Goal: Task Accomplishment & Management: Manage account settings

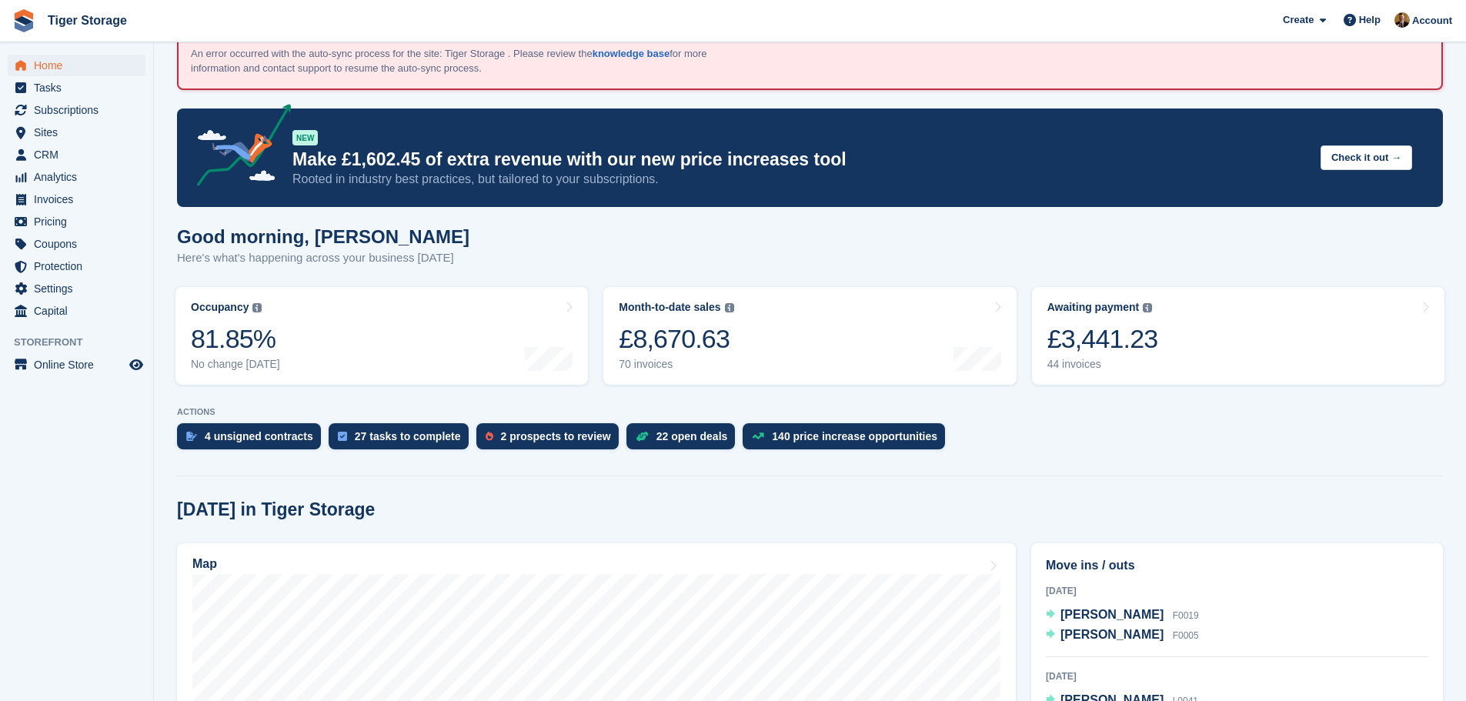
scroll to position [154, 0]
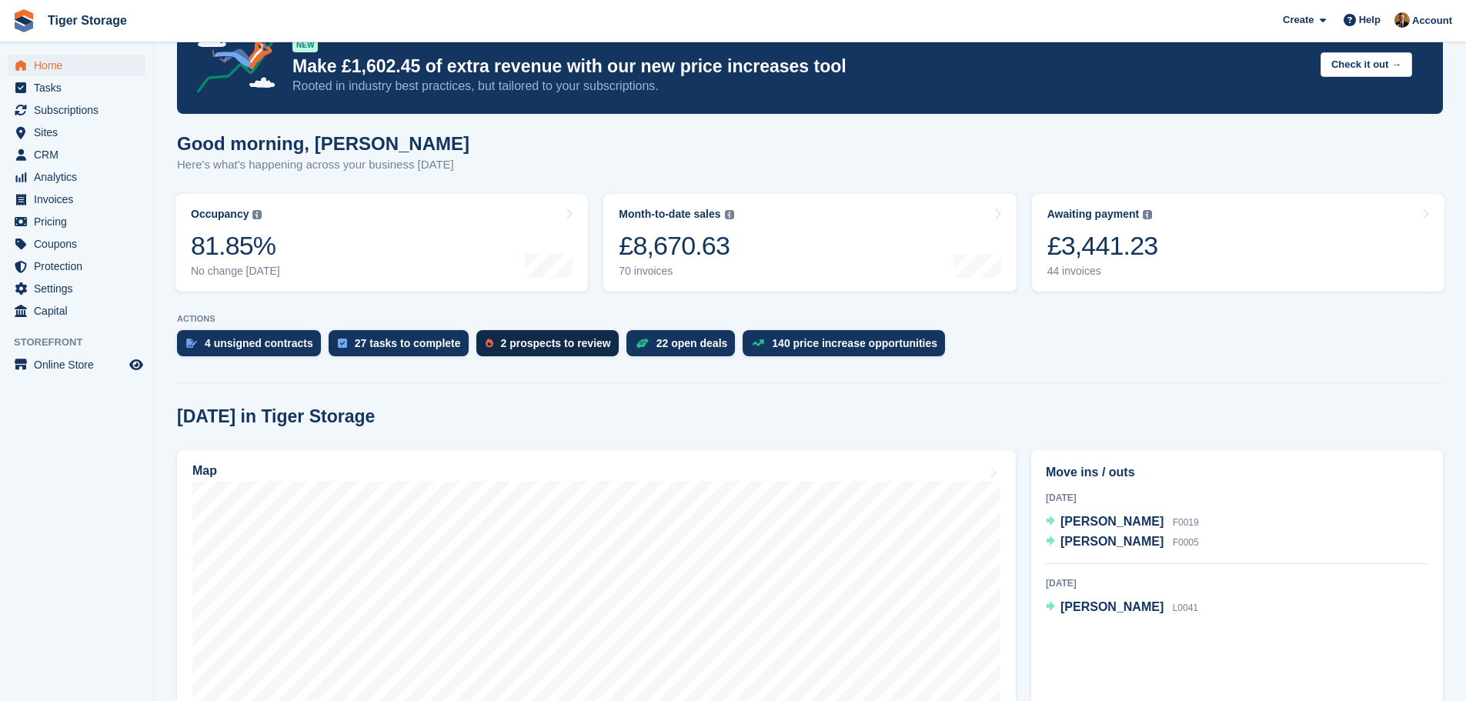
click at [561, 337] on div "2 prospects to review" at bounding box center [556, 343] width 110 height 12
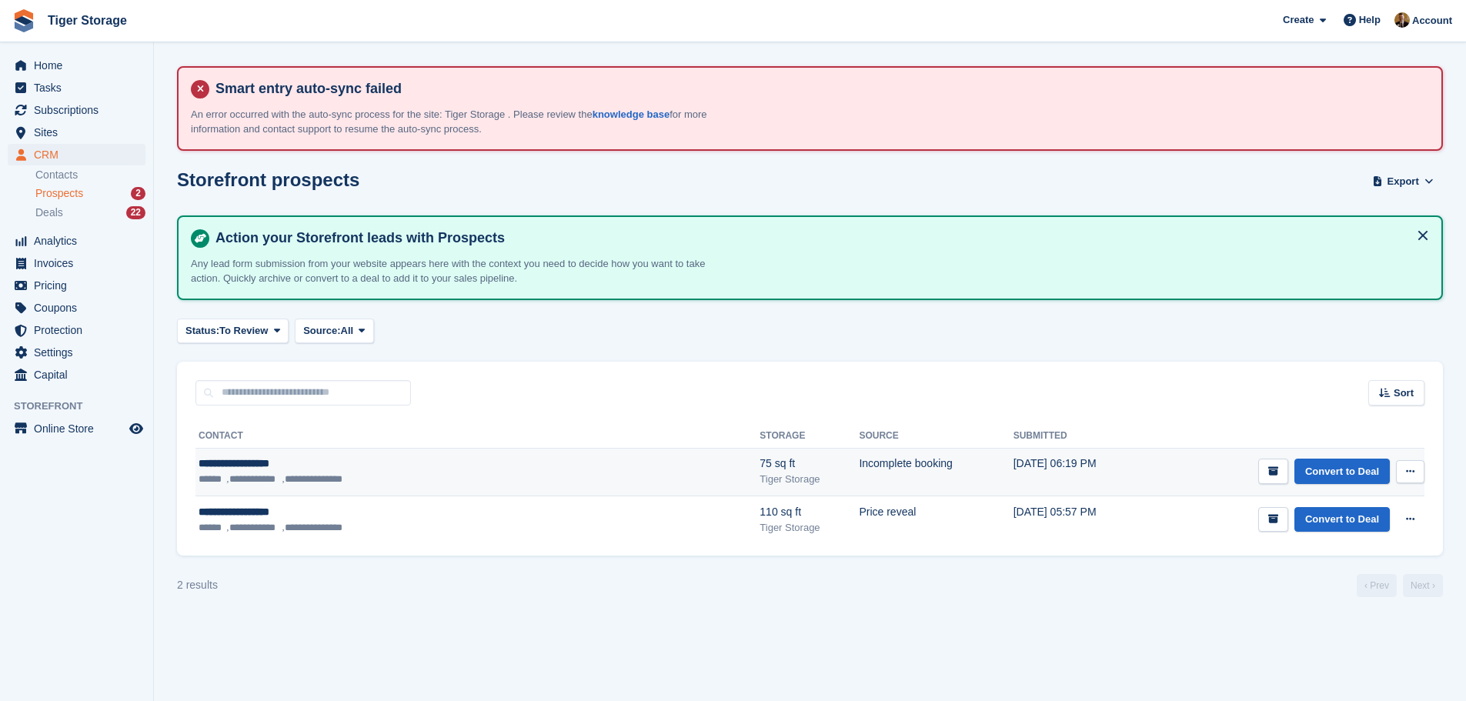
click at [372, 460] on div "**********" at bounding box center [368, 463] width 339 height 16
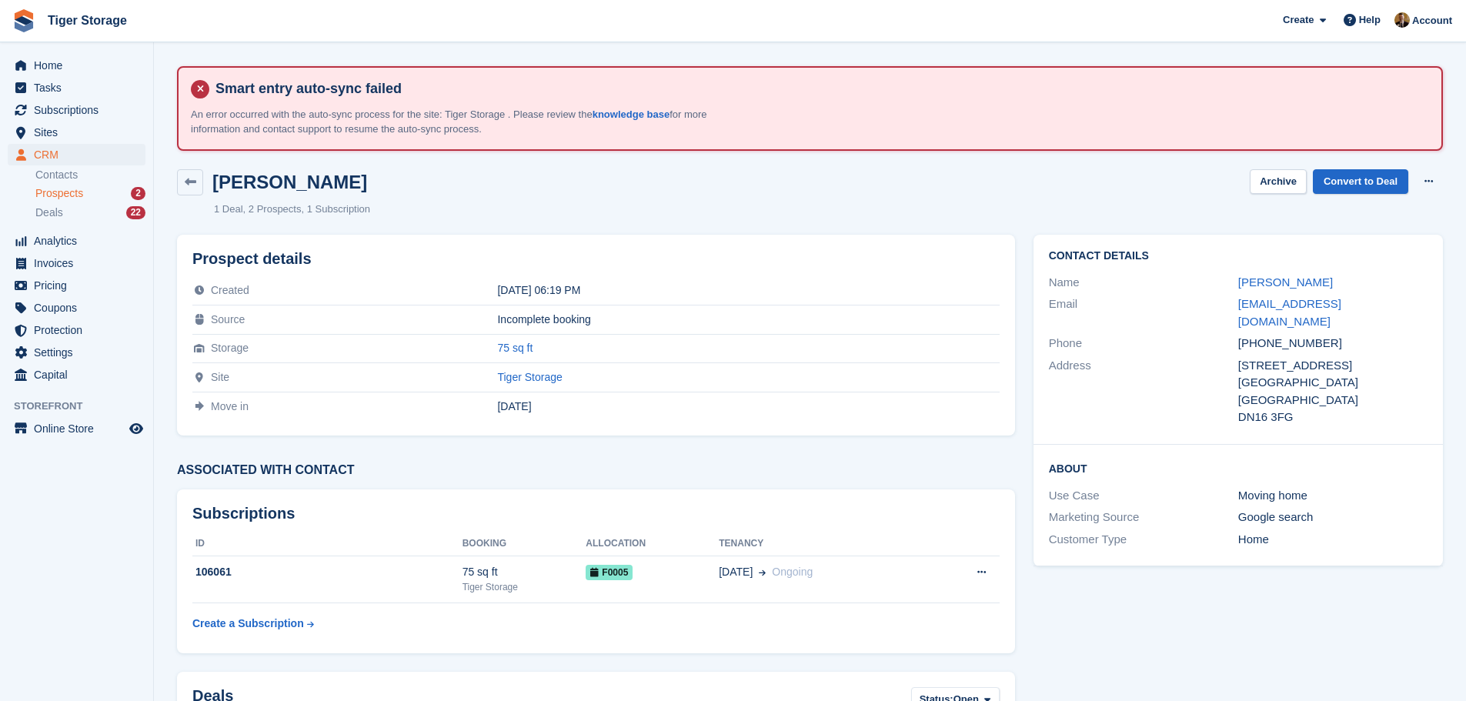
drag, startPoint x: 1340, startPoint y: 285, endPoint x: 1236, endPoint y: 292, distance: 103.3
click at [1236, 292] on div "Name James Chamberlain" at bounding box center [1238, 283] width 379 height 22
click at [1266, 275] on link "James Chamberlain" at bounding box center [1285, 281] width 95 height 13
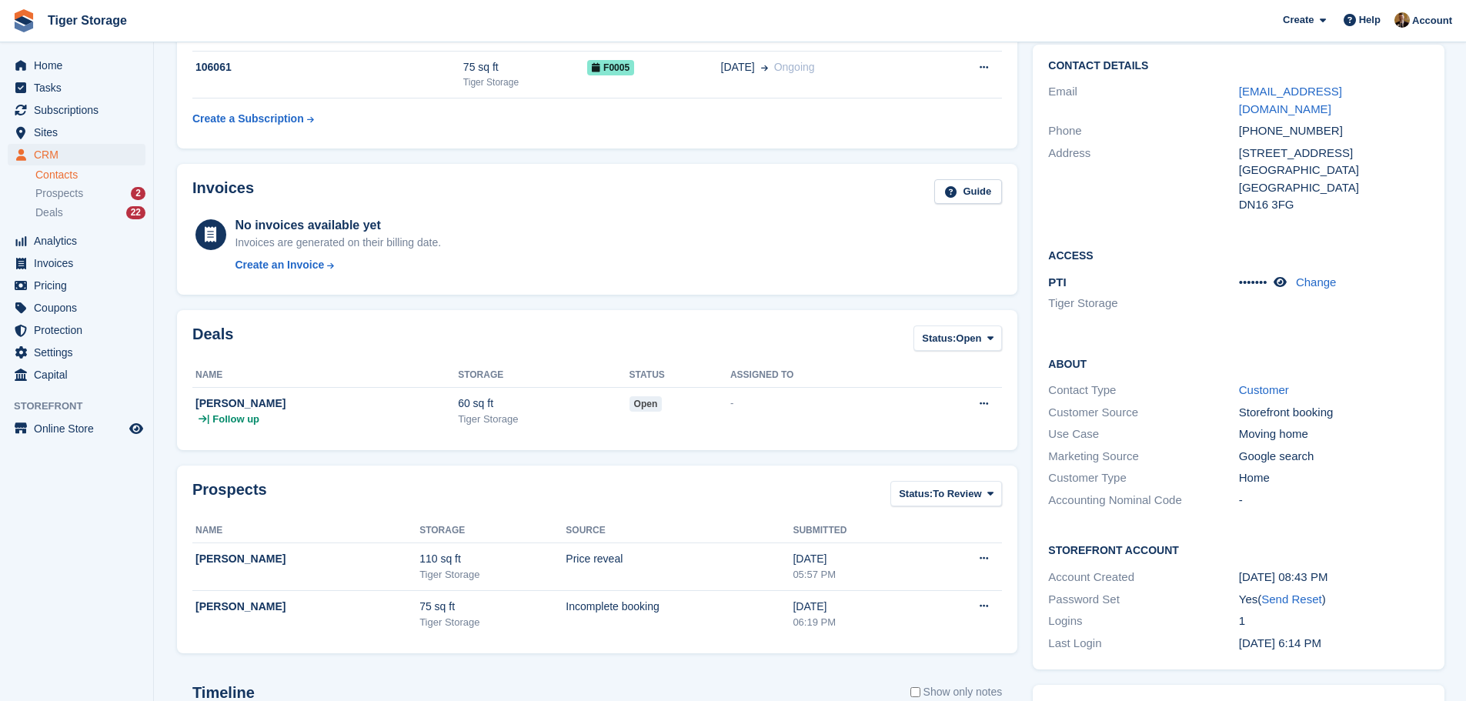
scroll to position [135, 0]
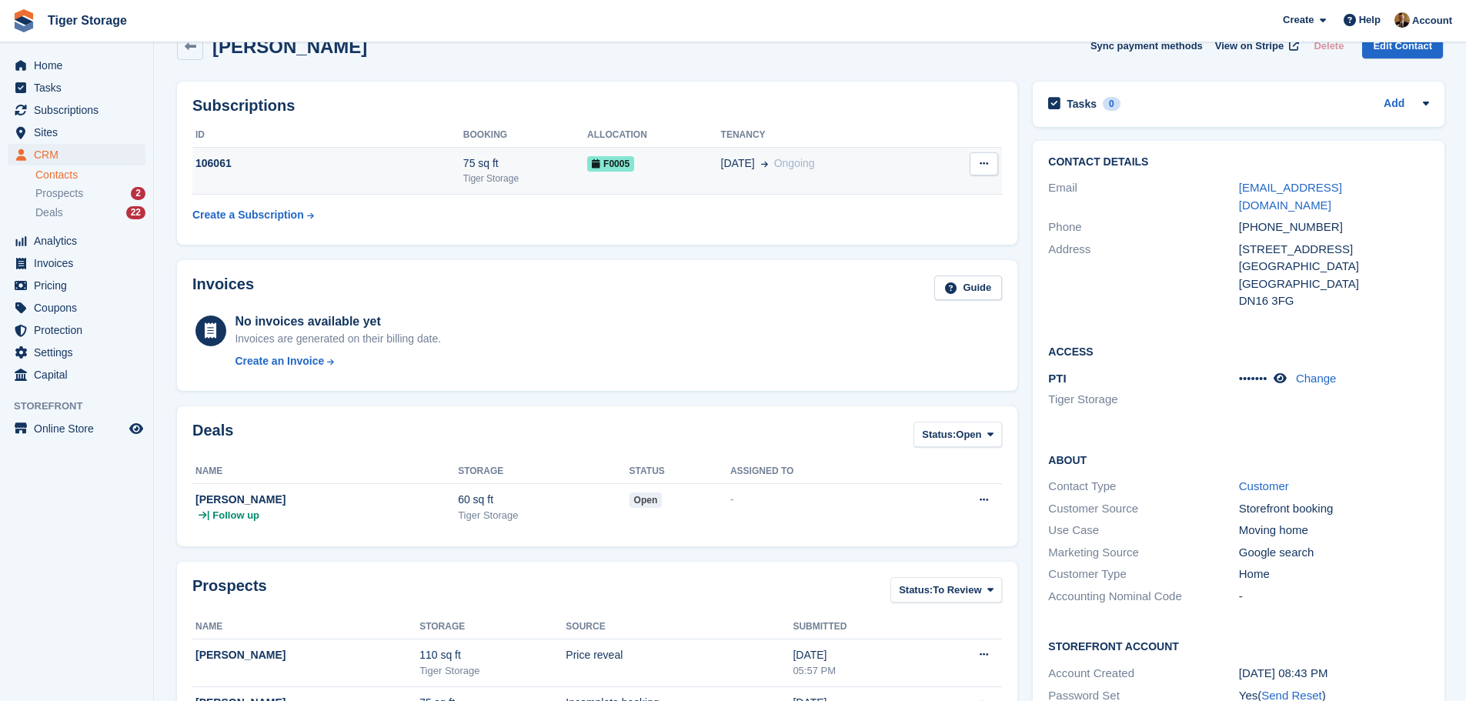
click at [559, 170] on div "75 sq ft" at bounding box center [525, 163] width 124 height 16
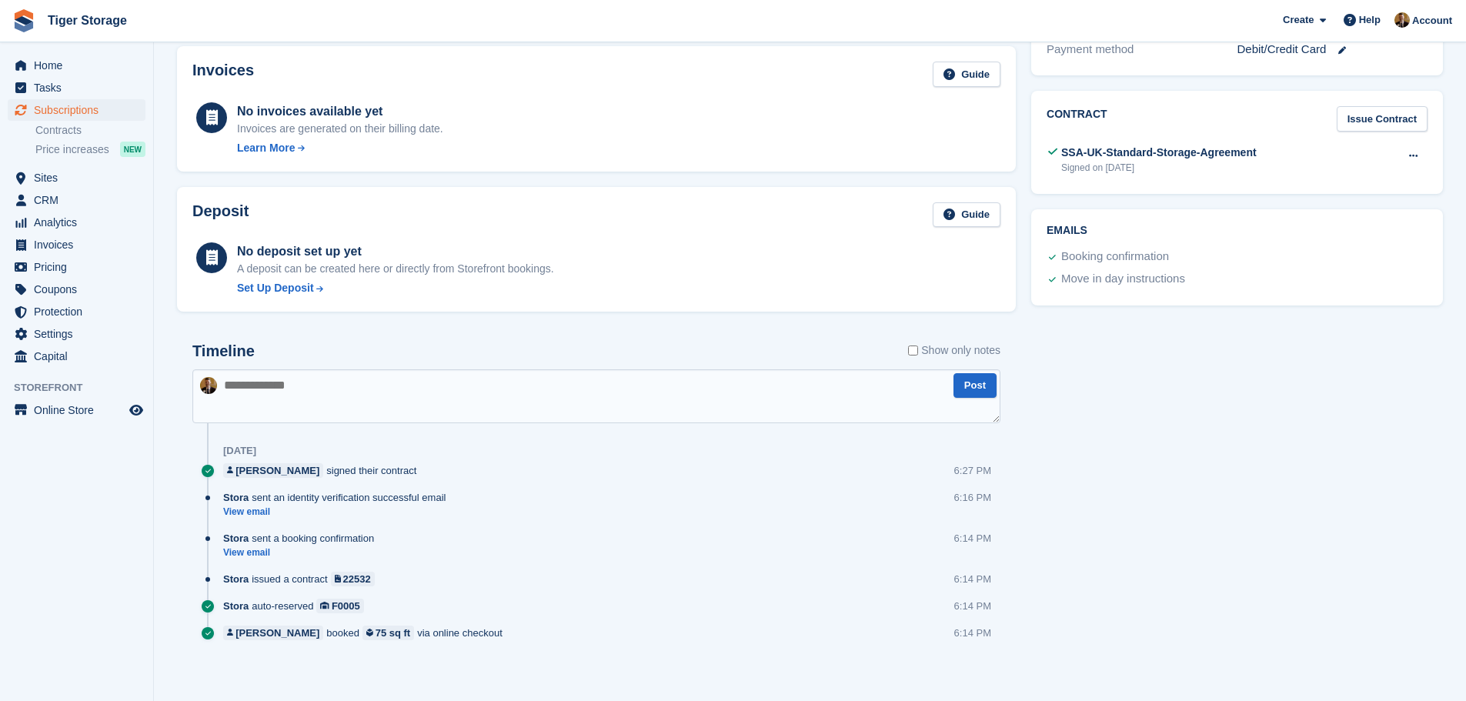
scroll to position [604, 0]
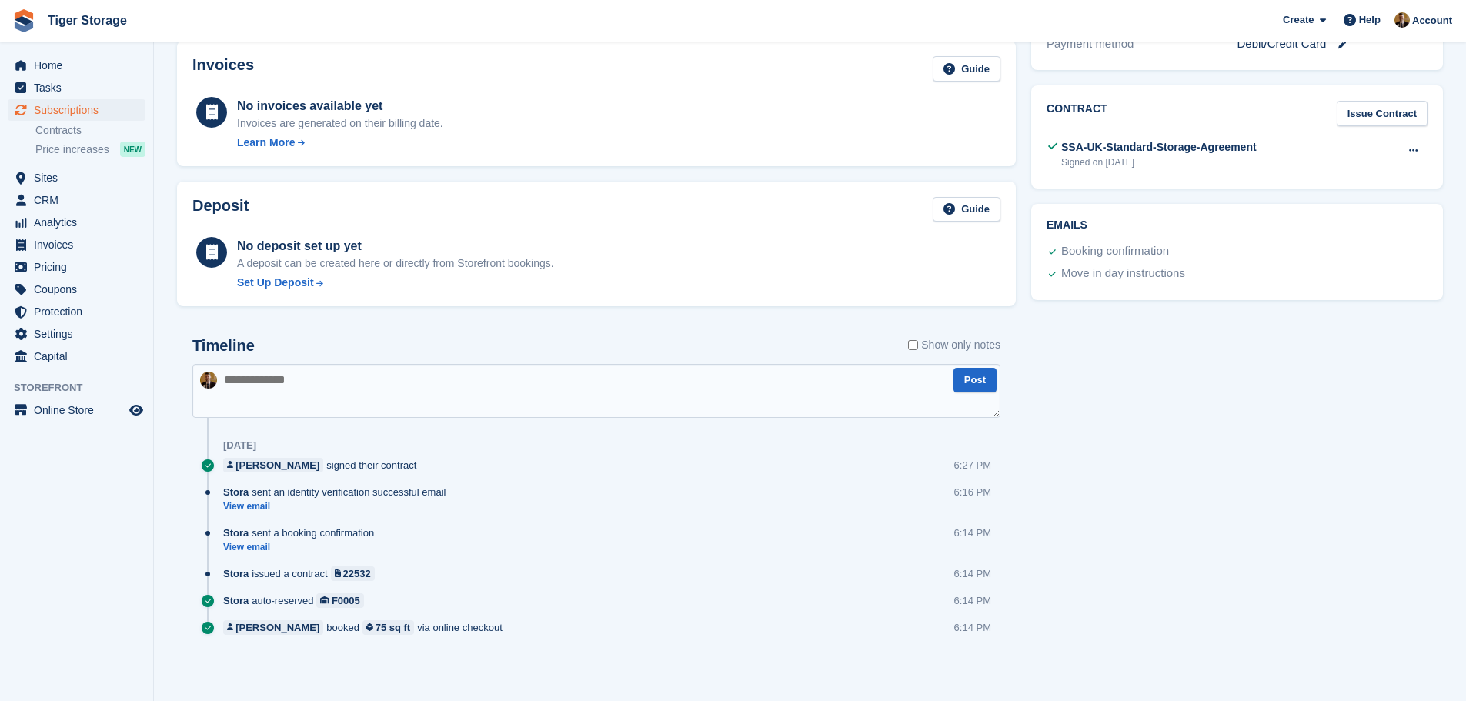
click at [386, 395] on textarea at bounding box center [596, 391] width 808 height 54
paste textarea "**********"
type textarea "**********"
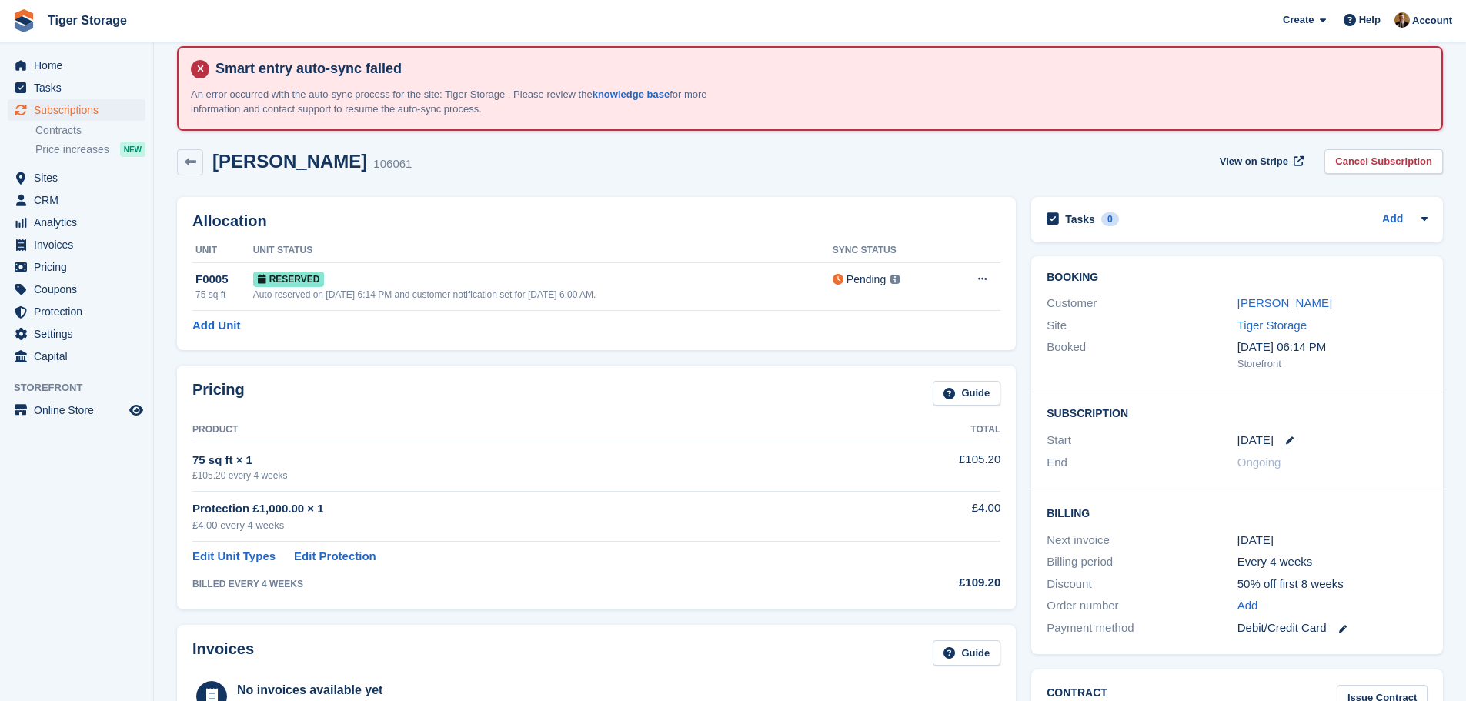
scroll to position [0, 0]
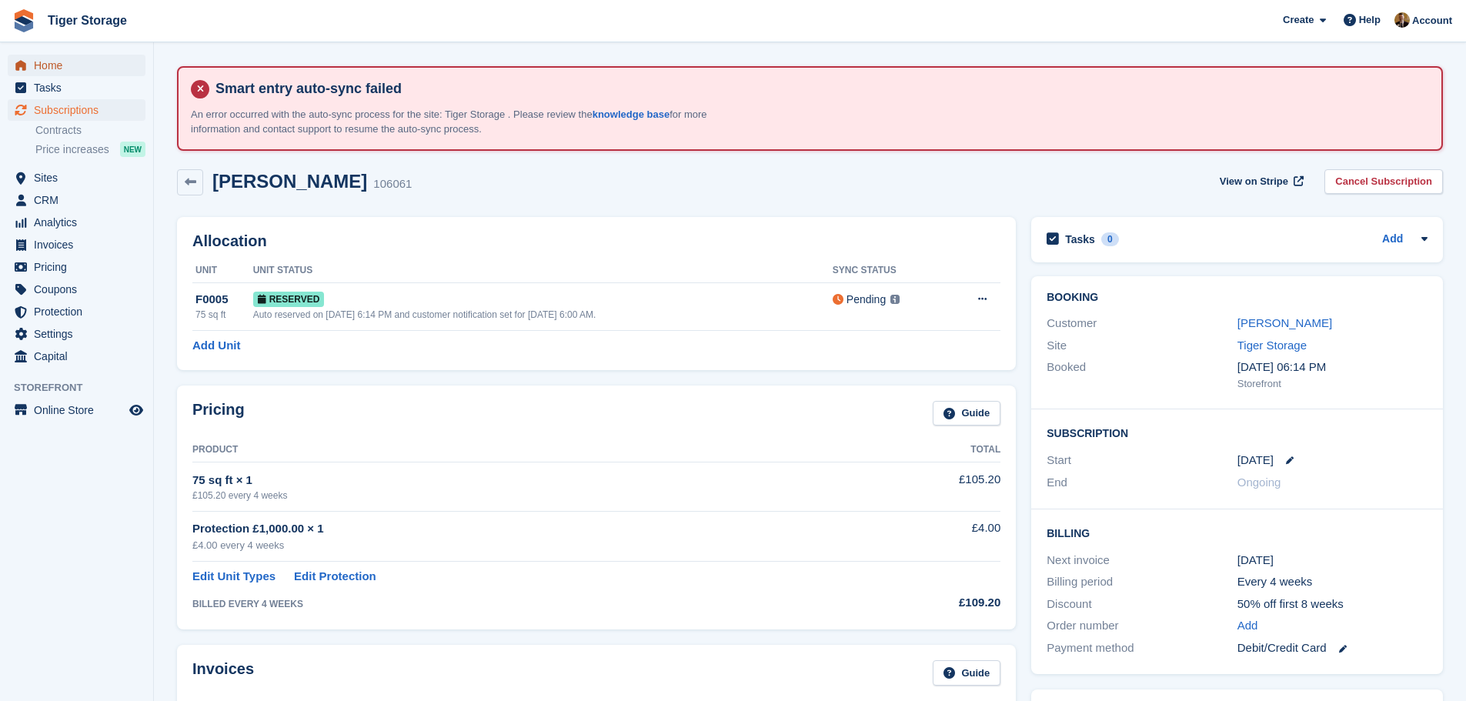
click at [87, 72] on span "Home" at bounding box center [80, 66] width 92 height 22
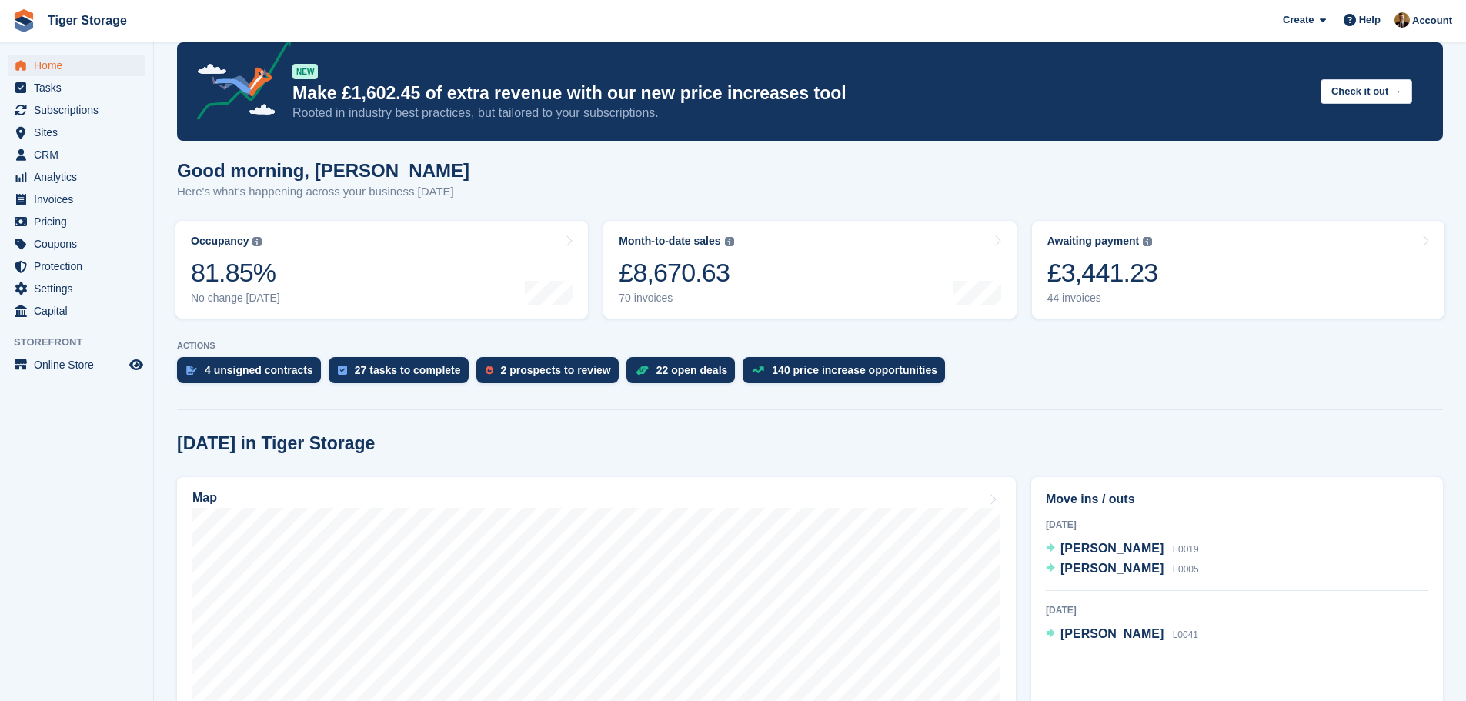
scroll to position [231, 0]
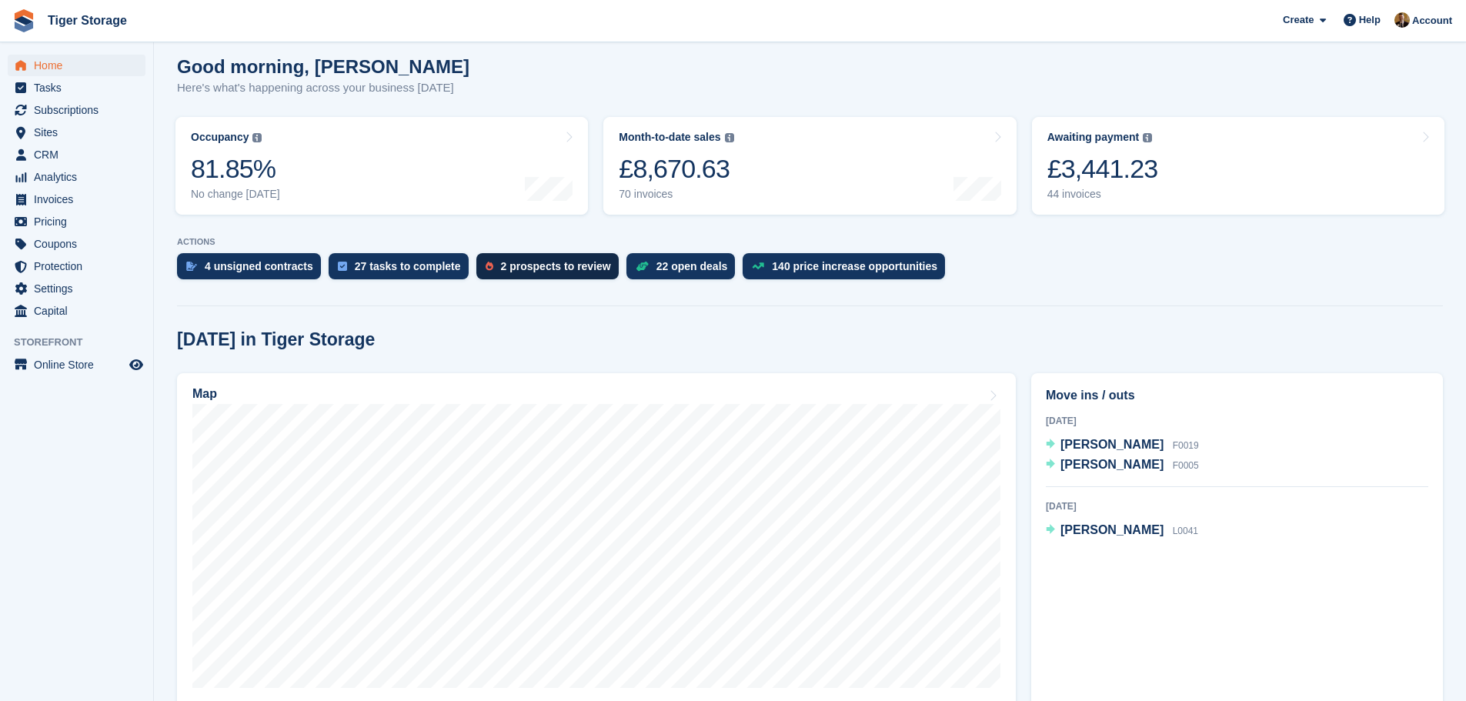
click at [521, 269] on div "2 prospects to review" at bounding box center [556, 266] width 110 height 12
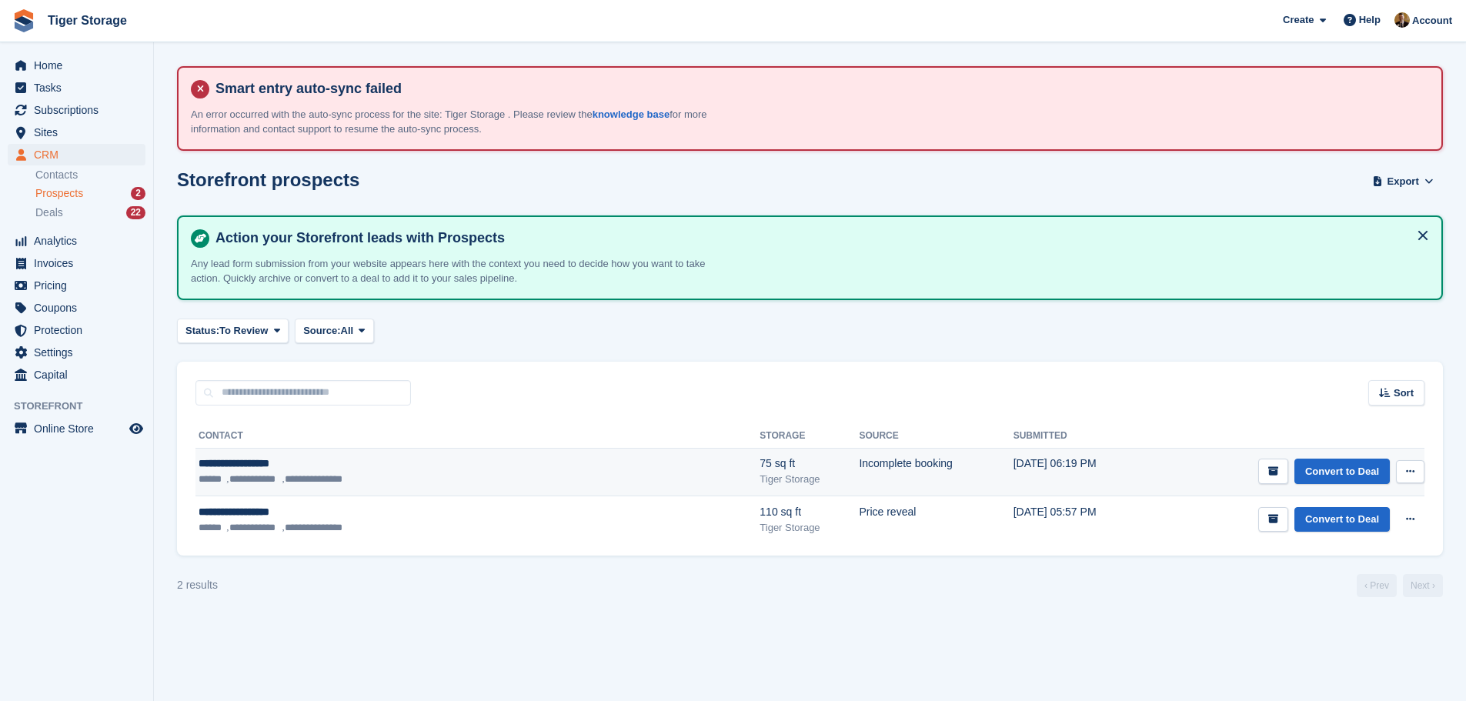
click at [1411, 465] on button at bounding box center [1410, 471] width 28 height 23
click at [1355, 559] on p "Delete prospect" at bounding box center [1350, 555] width 134 height 20
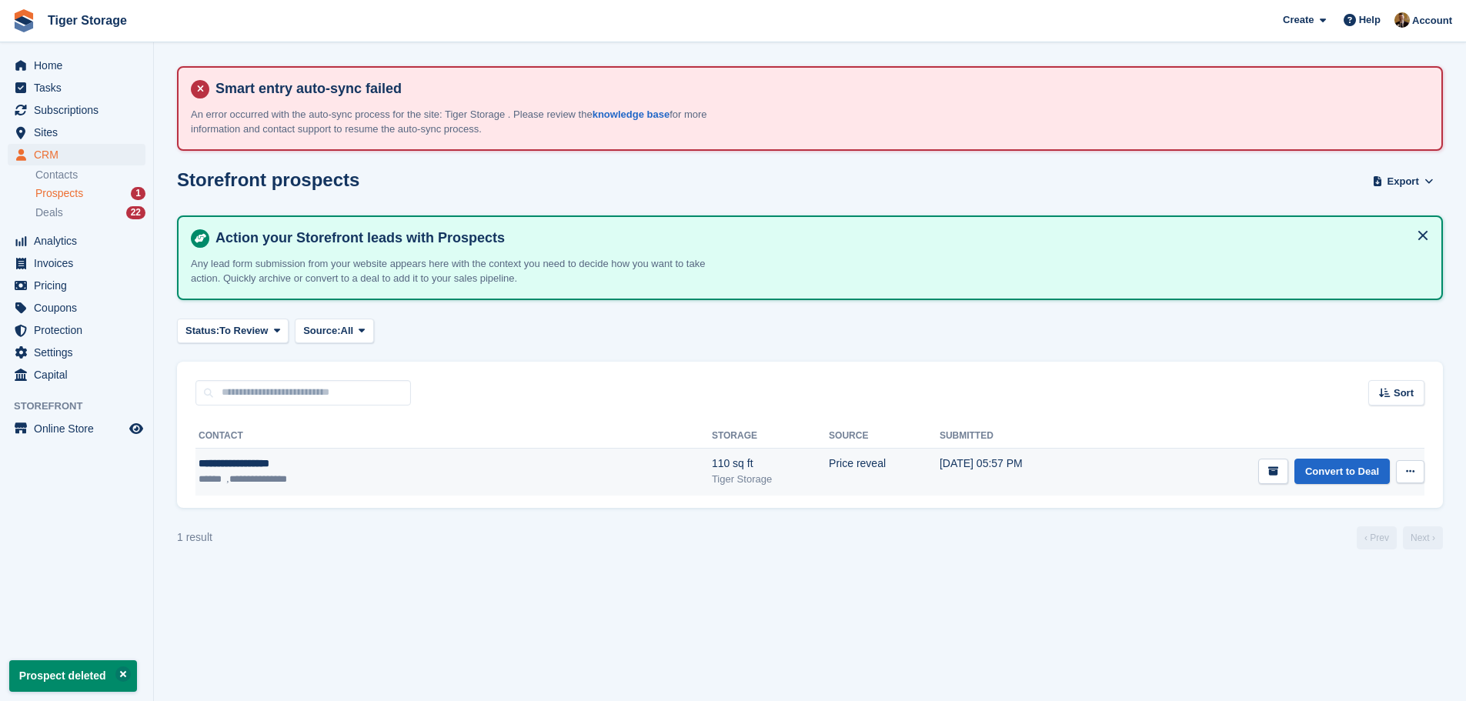
click at [1417, 469] on button at bounding box center [1410, 471] width 28 height 23
click at [1350, 555] on p "Delete prospect" at bounding box center [1350, 555] width 134 height 20
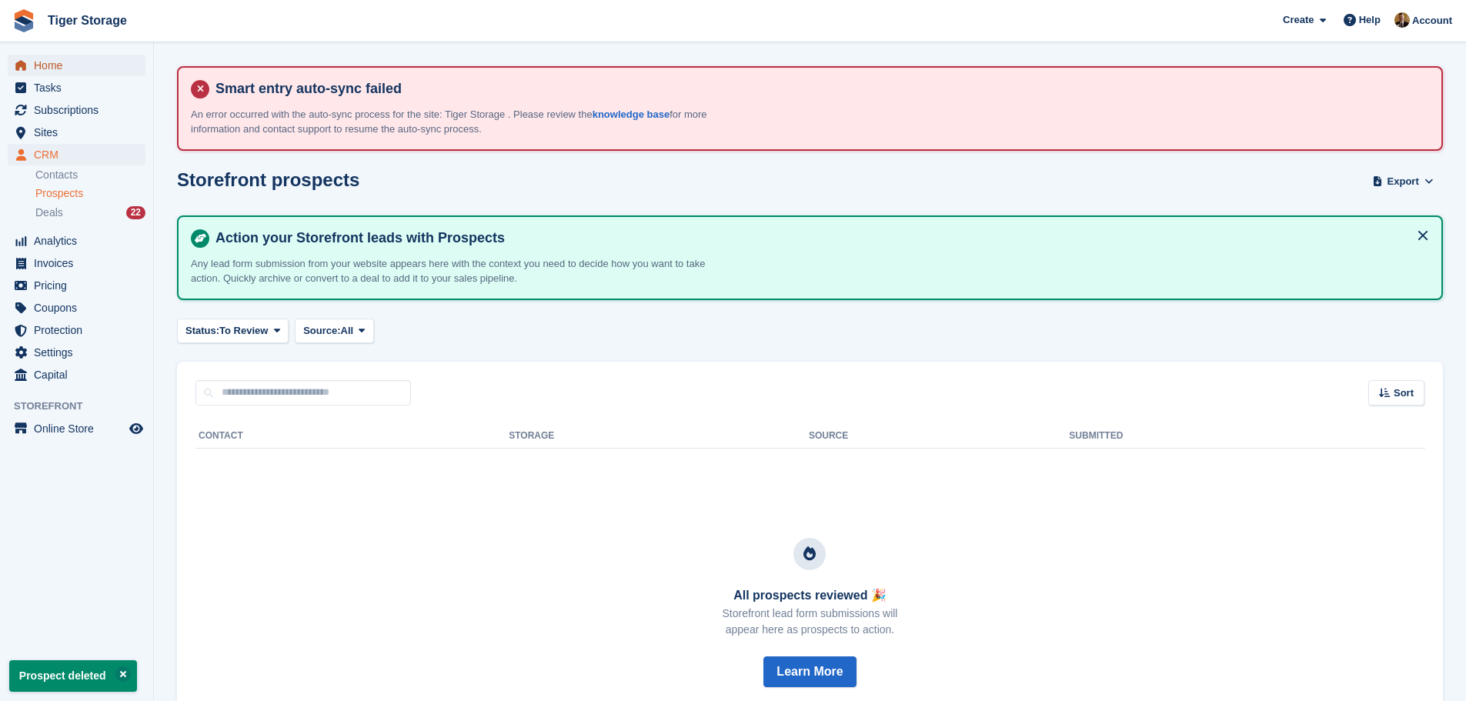
click at [35, 70] on span "Home" at bounding box center [80, 66] width 92 height 22
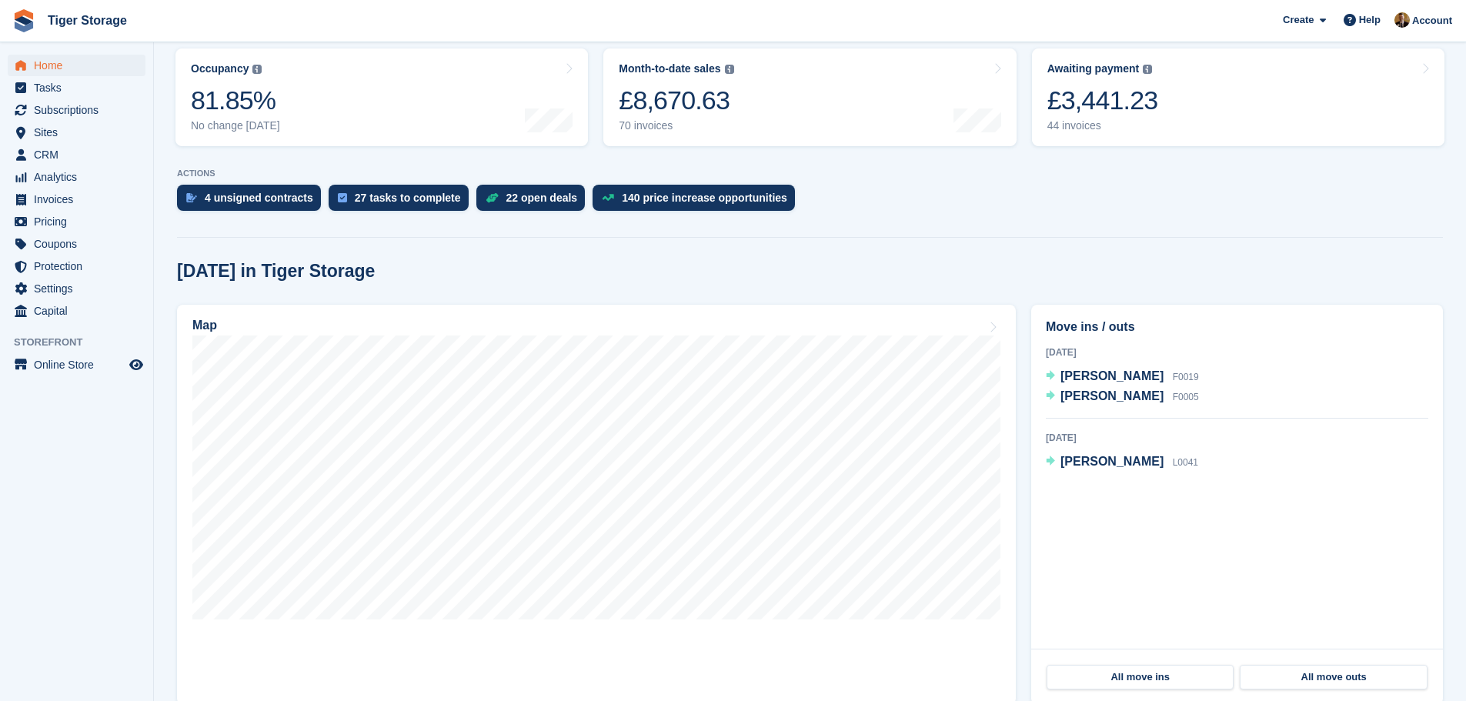
scroll to position [308, 0]
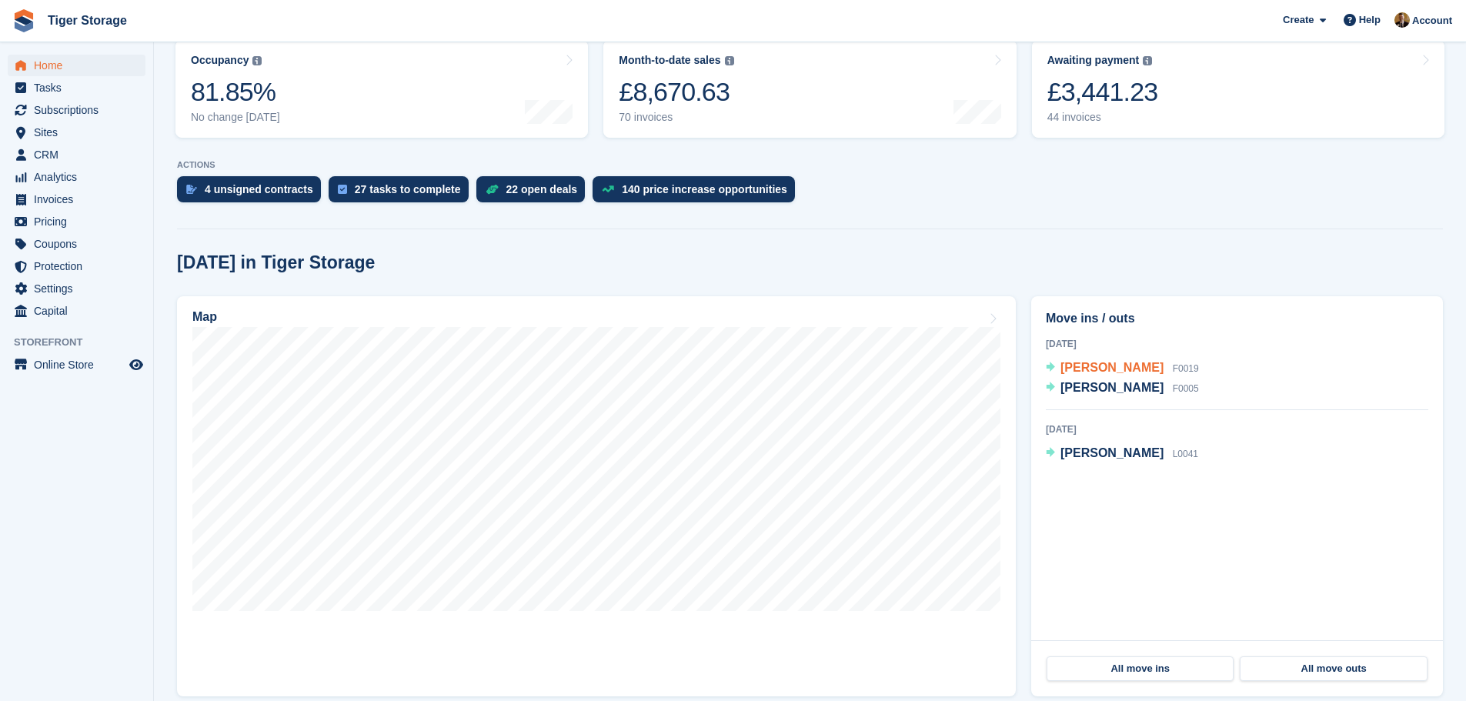
click at [1109, 370] on span "[PERSON_NAME]" at bounding box center [1111, 367] width 103 height 13
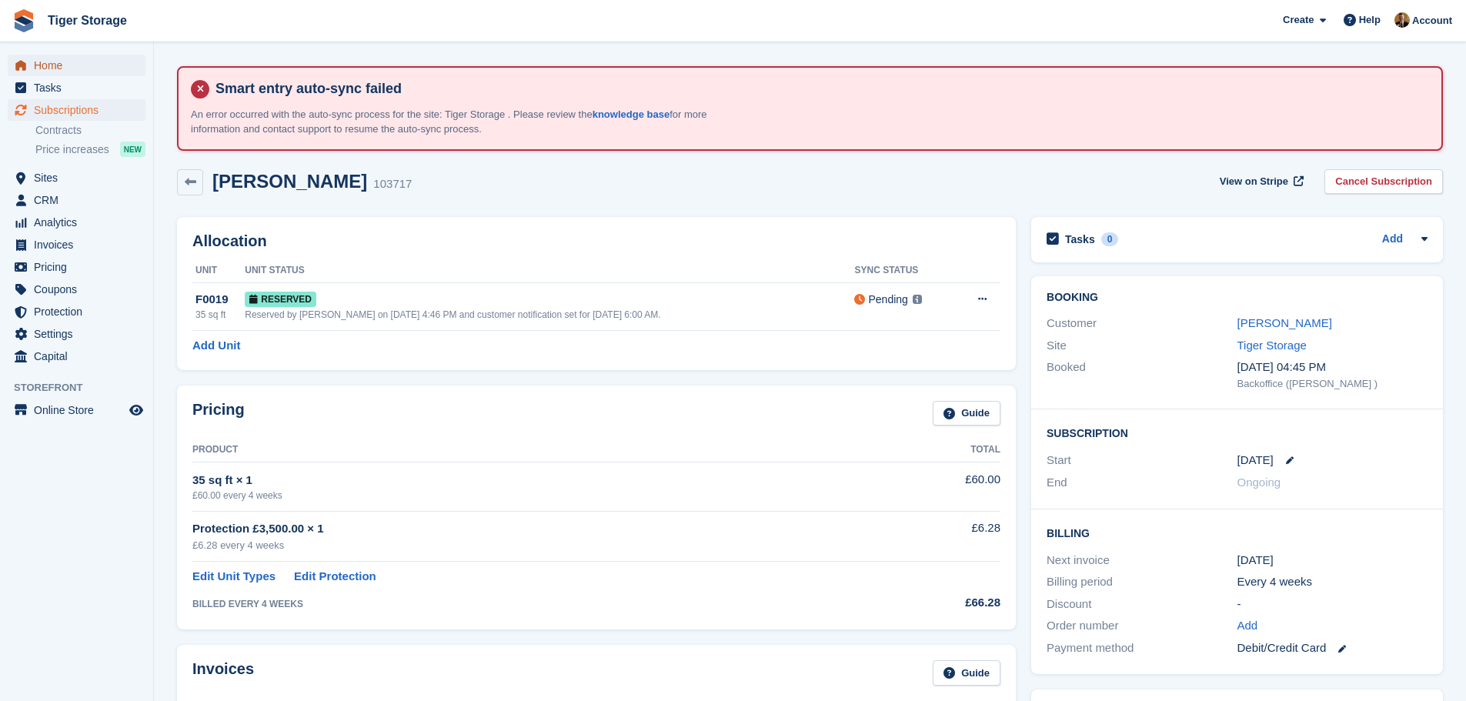
click at [86, 65] on span "Home" at bounding box center [80, 66] width 92 height 22
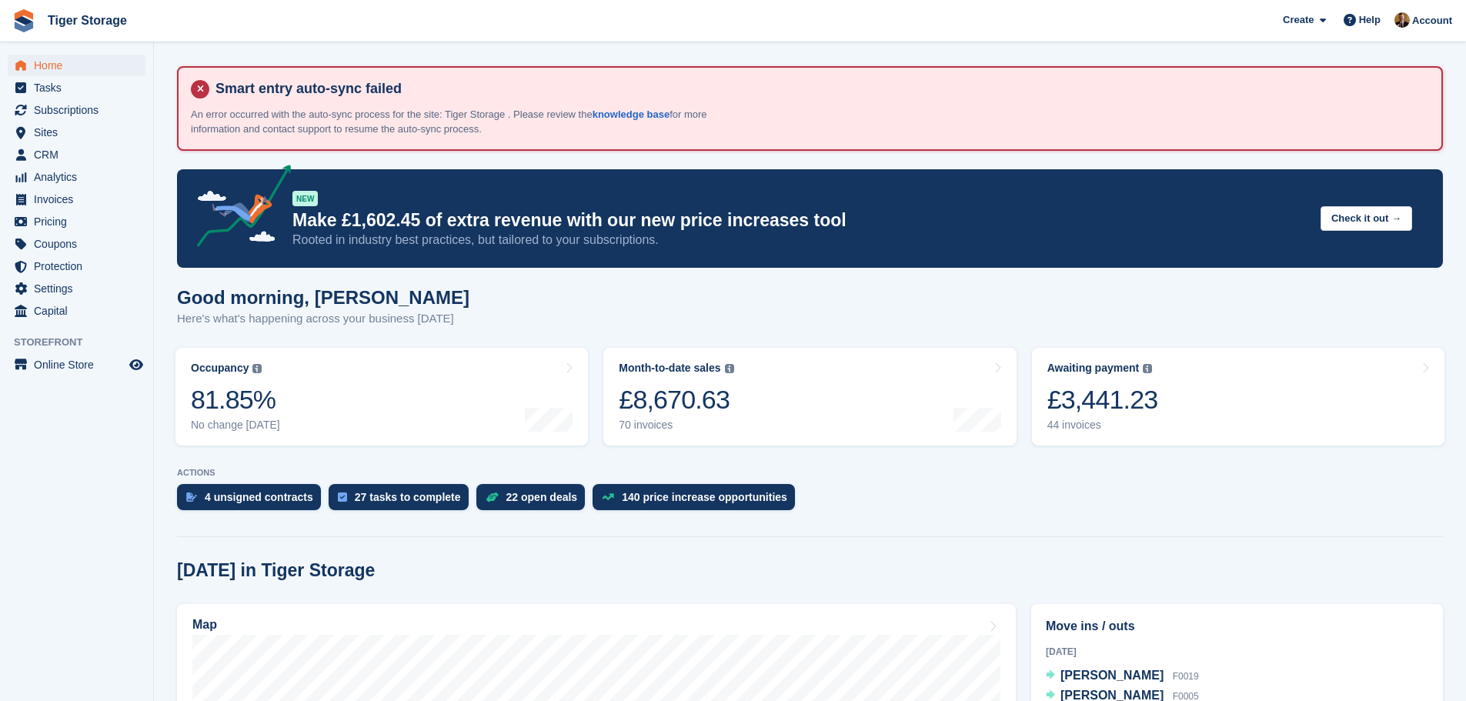
scroll to position [385, 0]
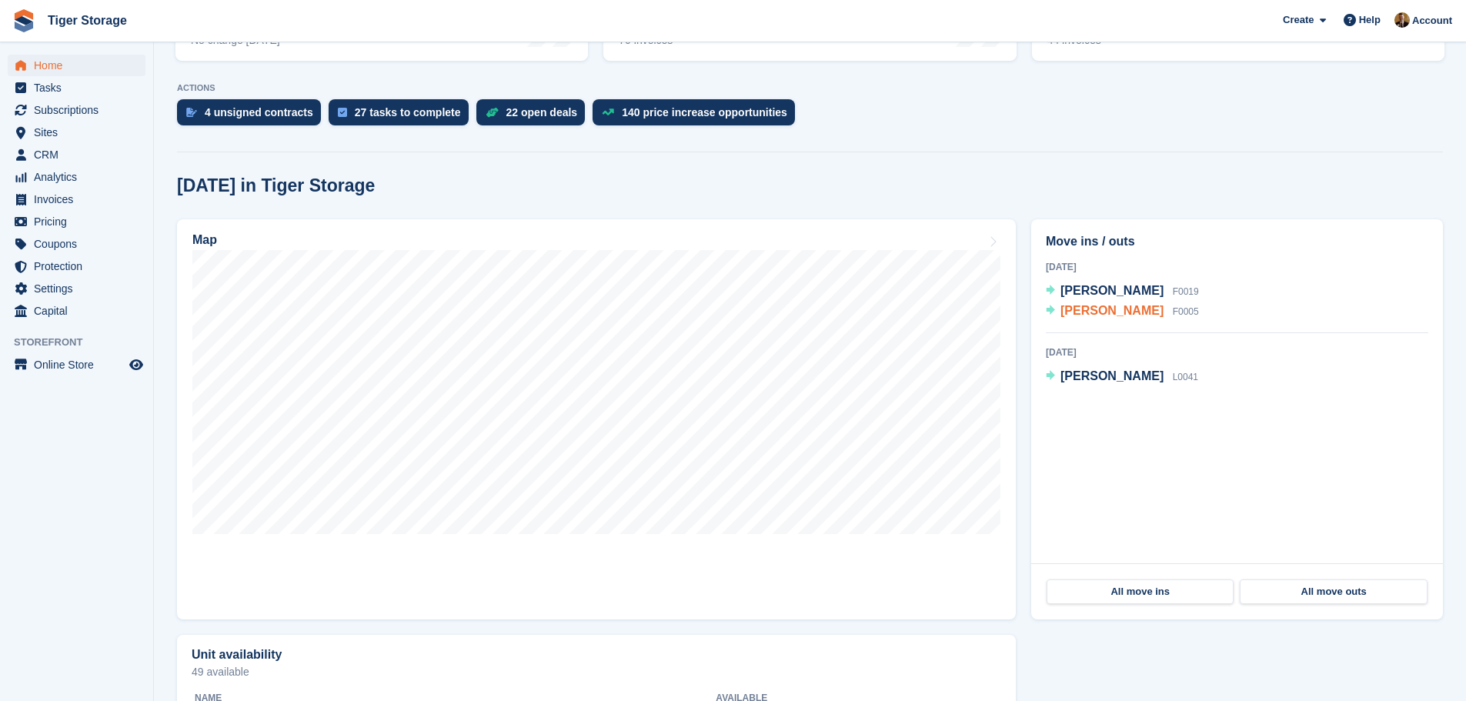
click at [1117, 310] on span "[PERSON_NAME]" at bounding box center [1111, 310] width 103 height 13
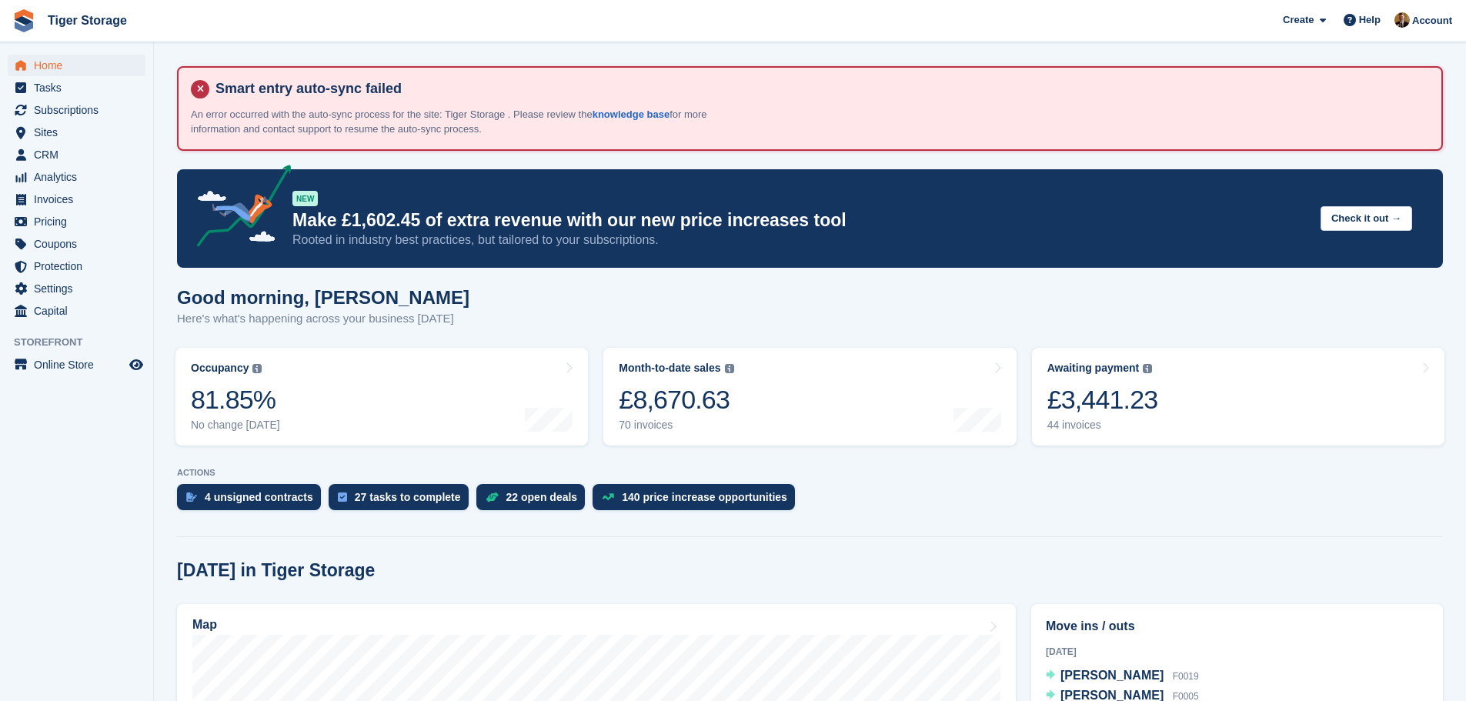
scroll to position [385, 0]
click at [1211, 402] on link "Awaiting payment The total outstanding balance on all open invoices. £3,441.23 …" at bounding box center [1238, 397] width 412 height 98
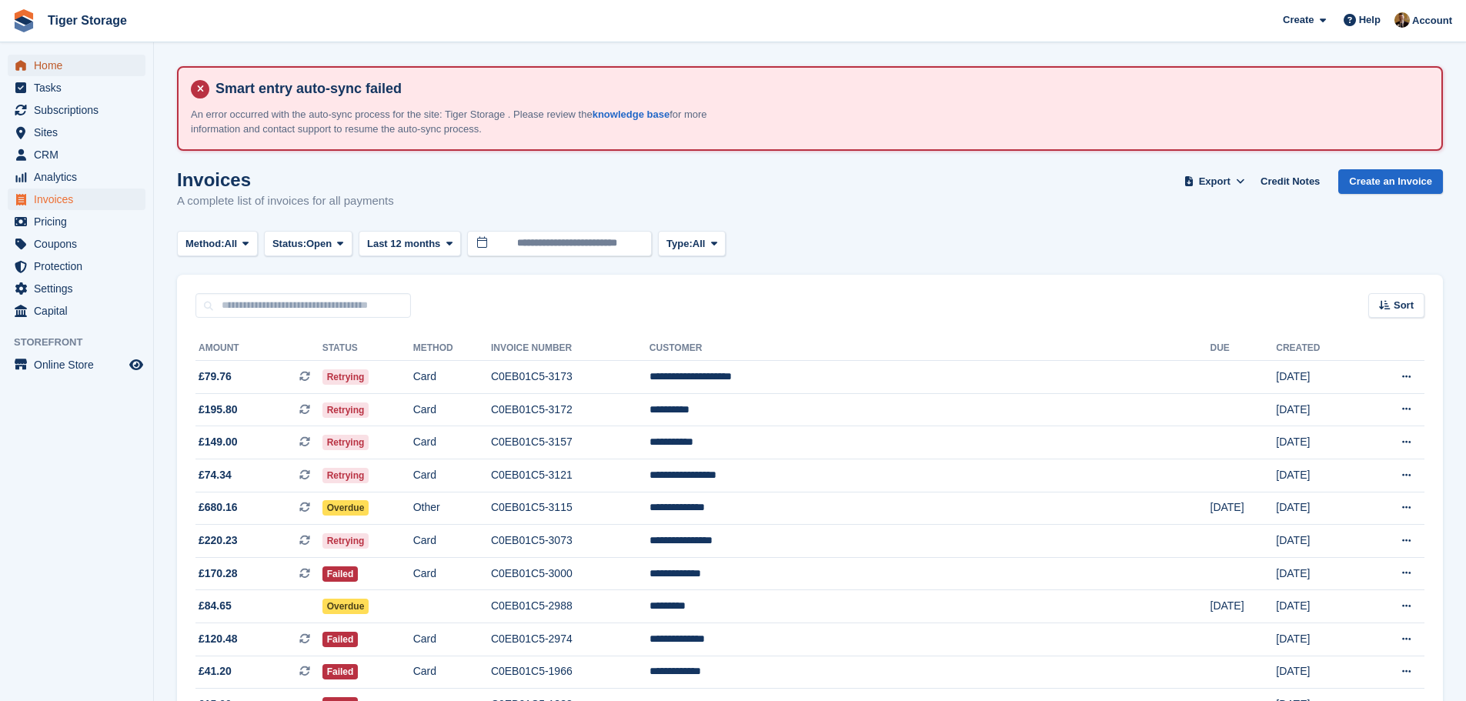
click at [62, 69] on span "Home" at bounding box center [80, 66] width 92 height 22
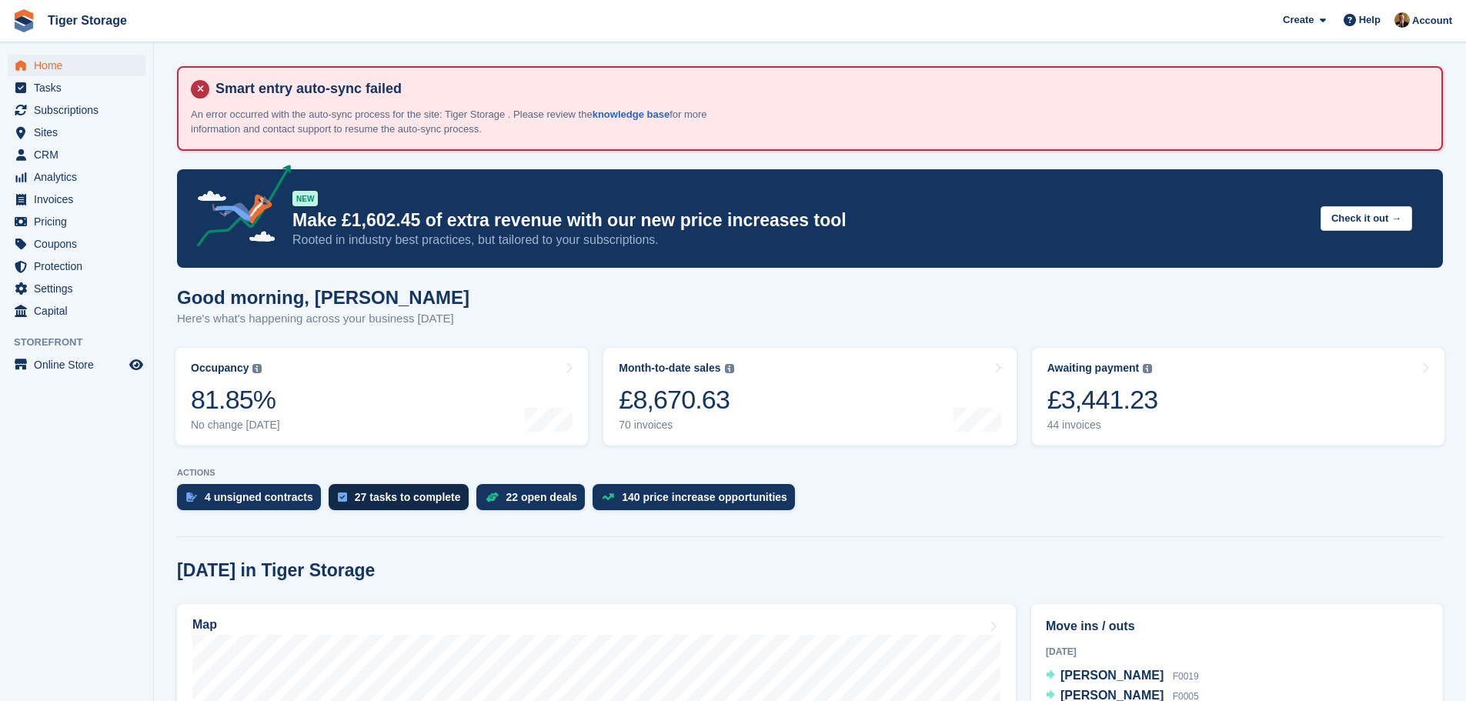
click at [418, 503] on div "27 tasks to complete" at bounding box center [408, 497] width 106 height 12
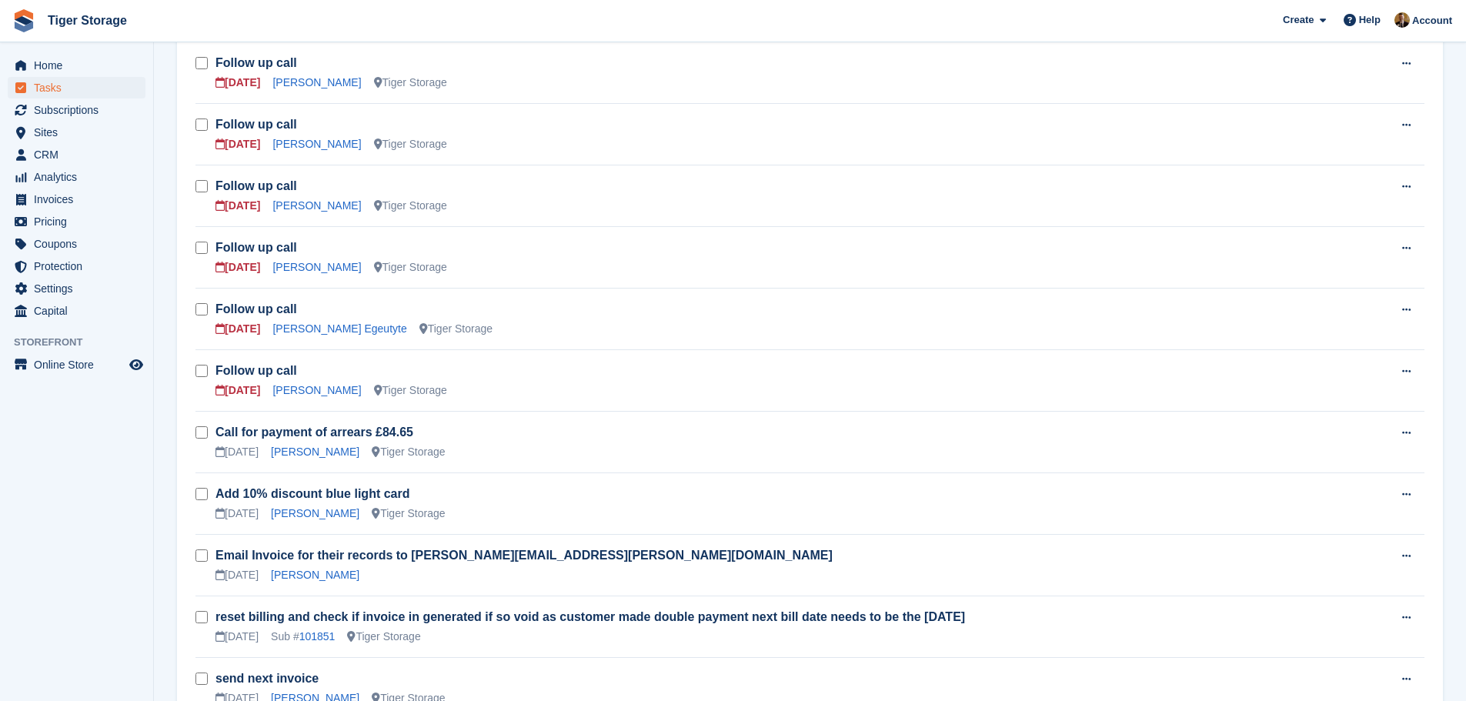
scroll to position [1000, 0]
click at [52, 58] on span "Home" at bounding box center [80, 66] width 92 height 22
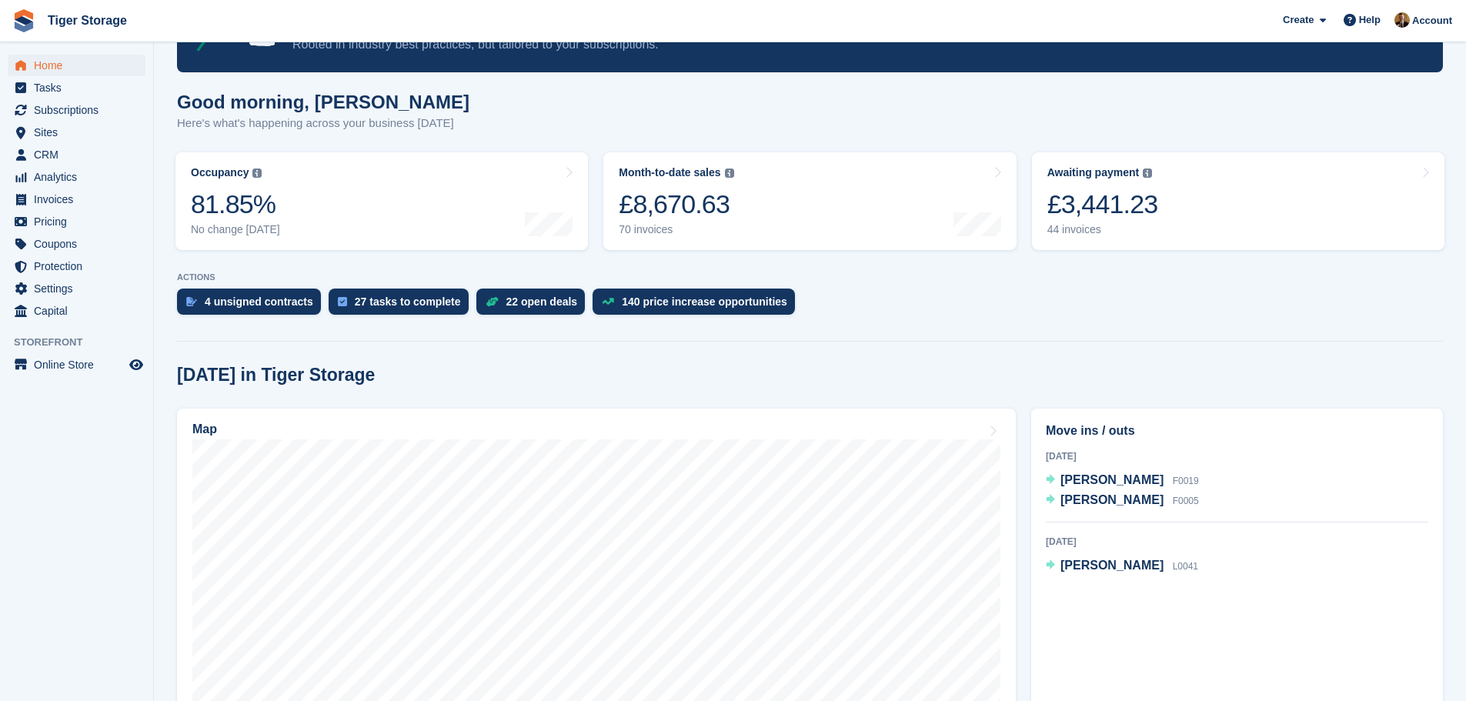
scroll to position [231, 0]
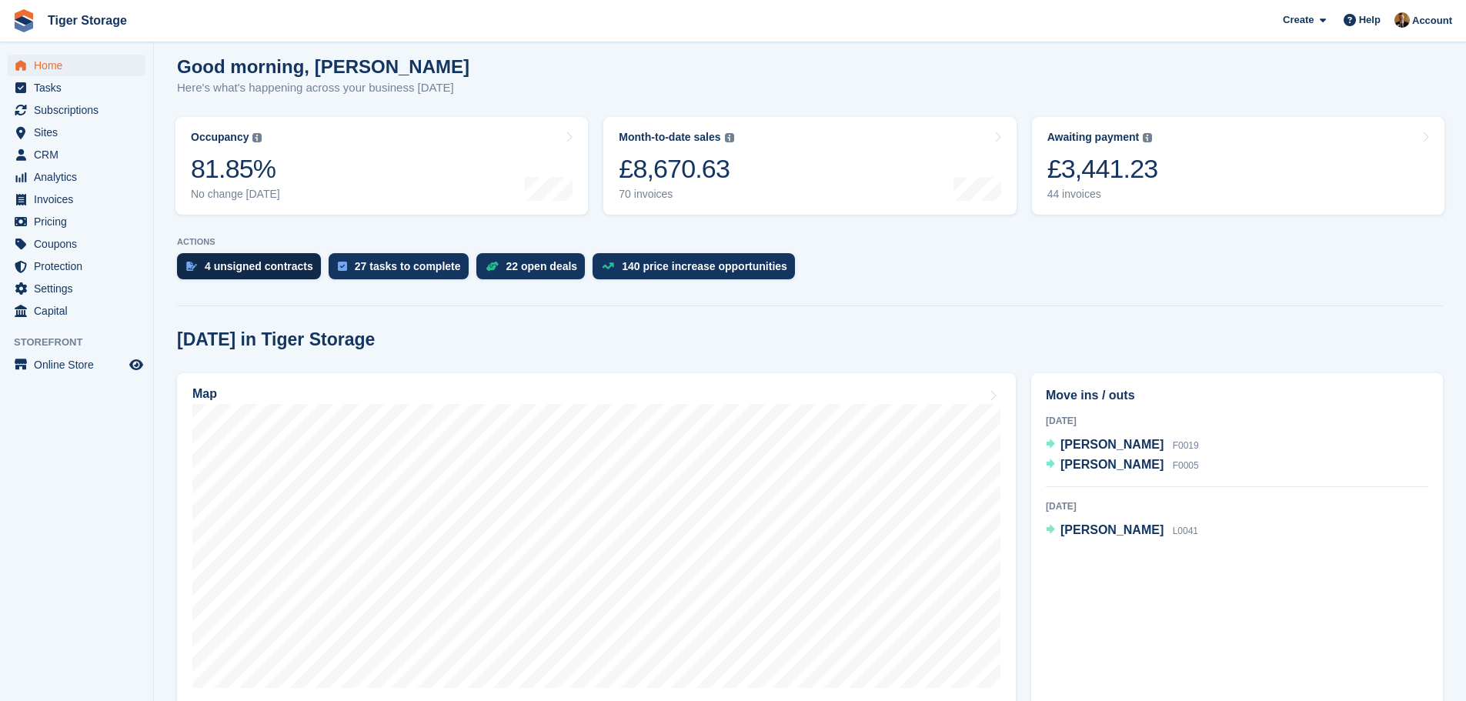
click at [285, 269] on div "4 unsigned contracts" at bounding box center [259, 266] width 108 height 12
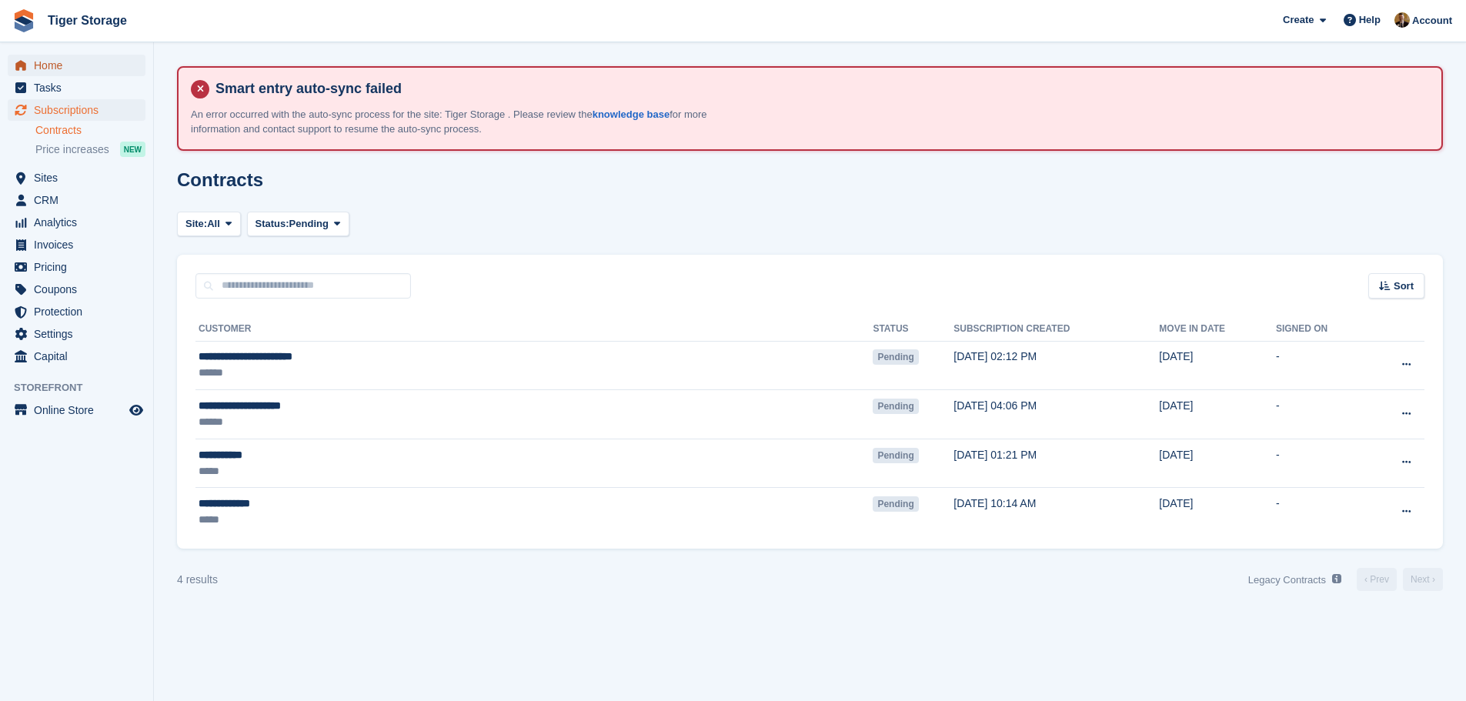
click at [64, 68] on span "Home" at bounding box center [80, 66] width 92 height 22
